Goal: Find specific page/section: Find specific page/section

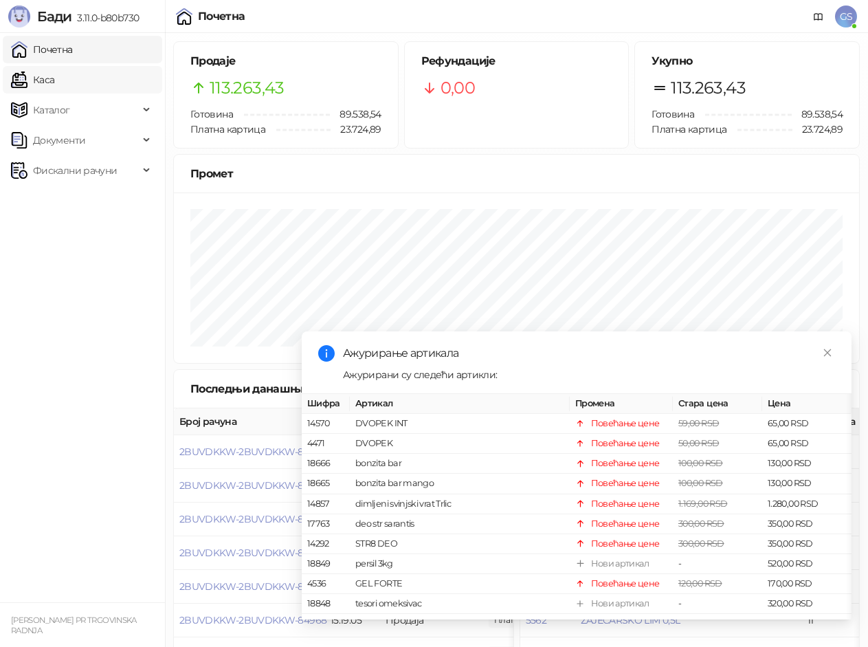
click at [54, 82] on link "Каса" at bounding box center [32, 80] width 43 height 28
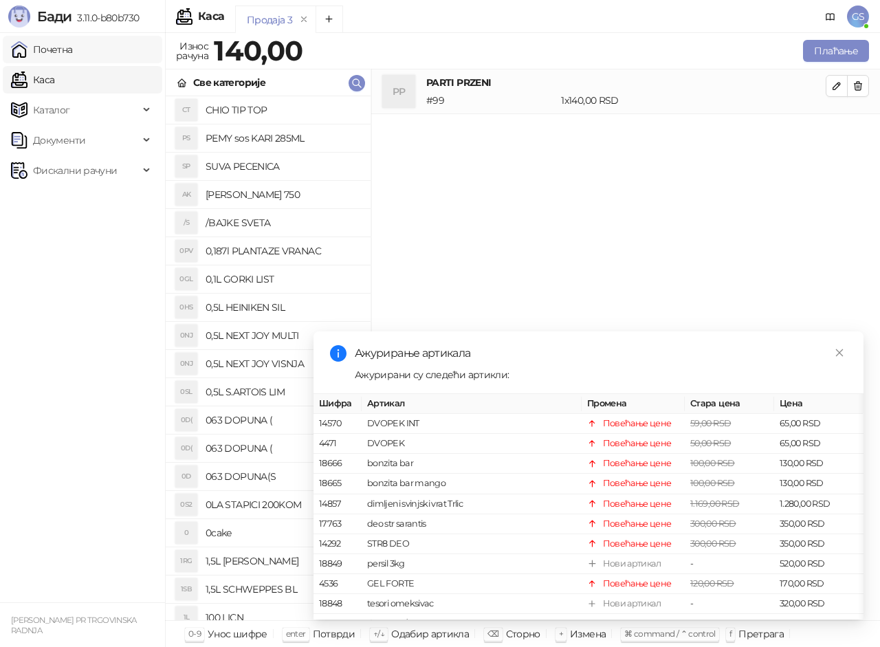
click at [73, 47] on link "Почетна" at bounding box center [42, 50] width 62 height 28
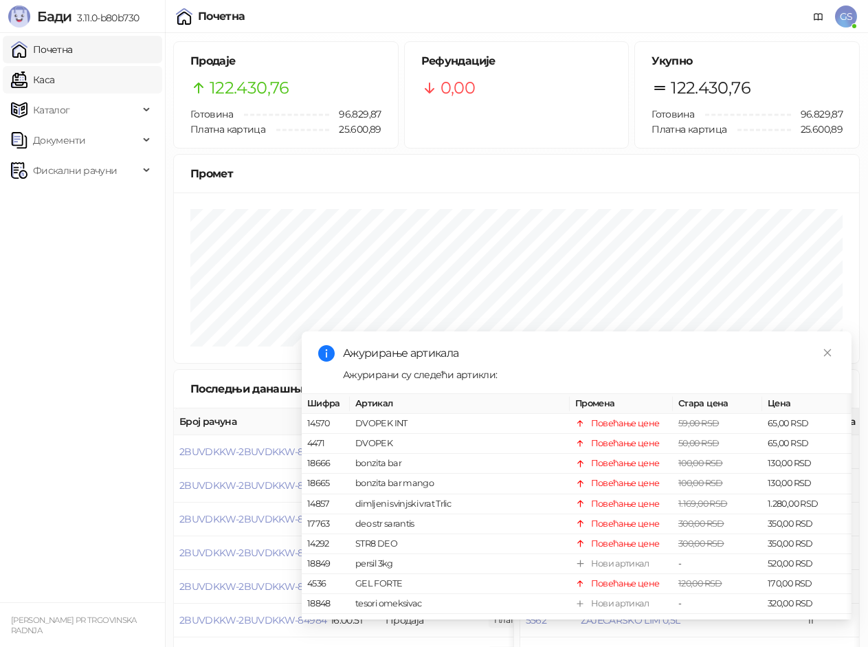
click at [54, 73] on link "Каса" at bounding box center [32, 80] width 43 height 28
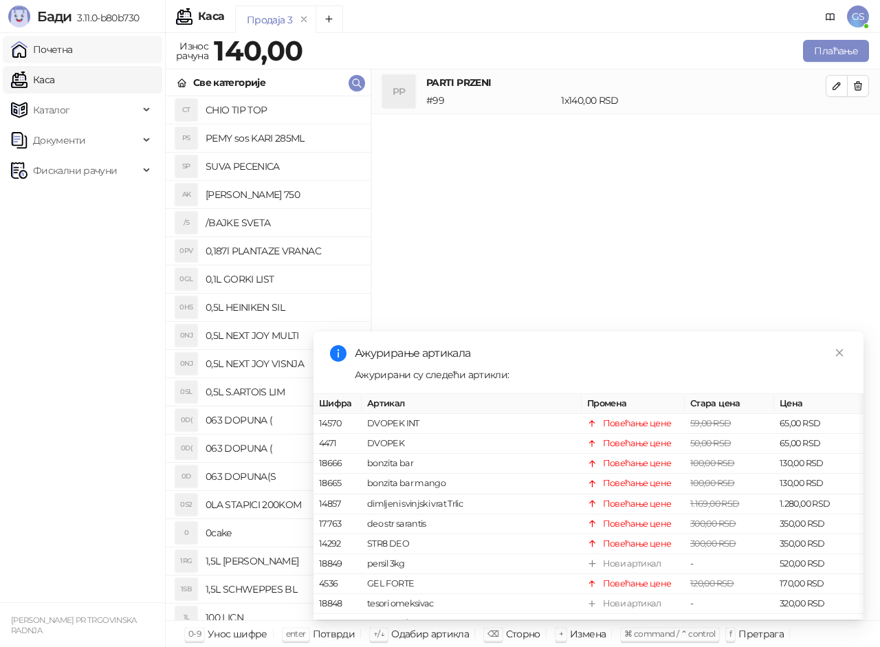
click at [73, 49] on link "Почетна" at bounding box center [42, 50] width 62 height 28
